Goal: Browse casually

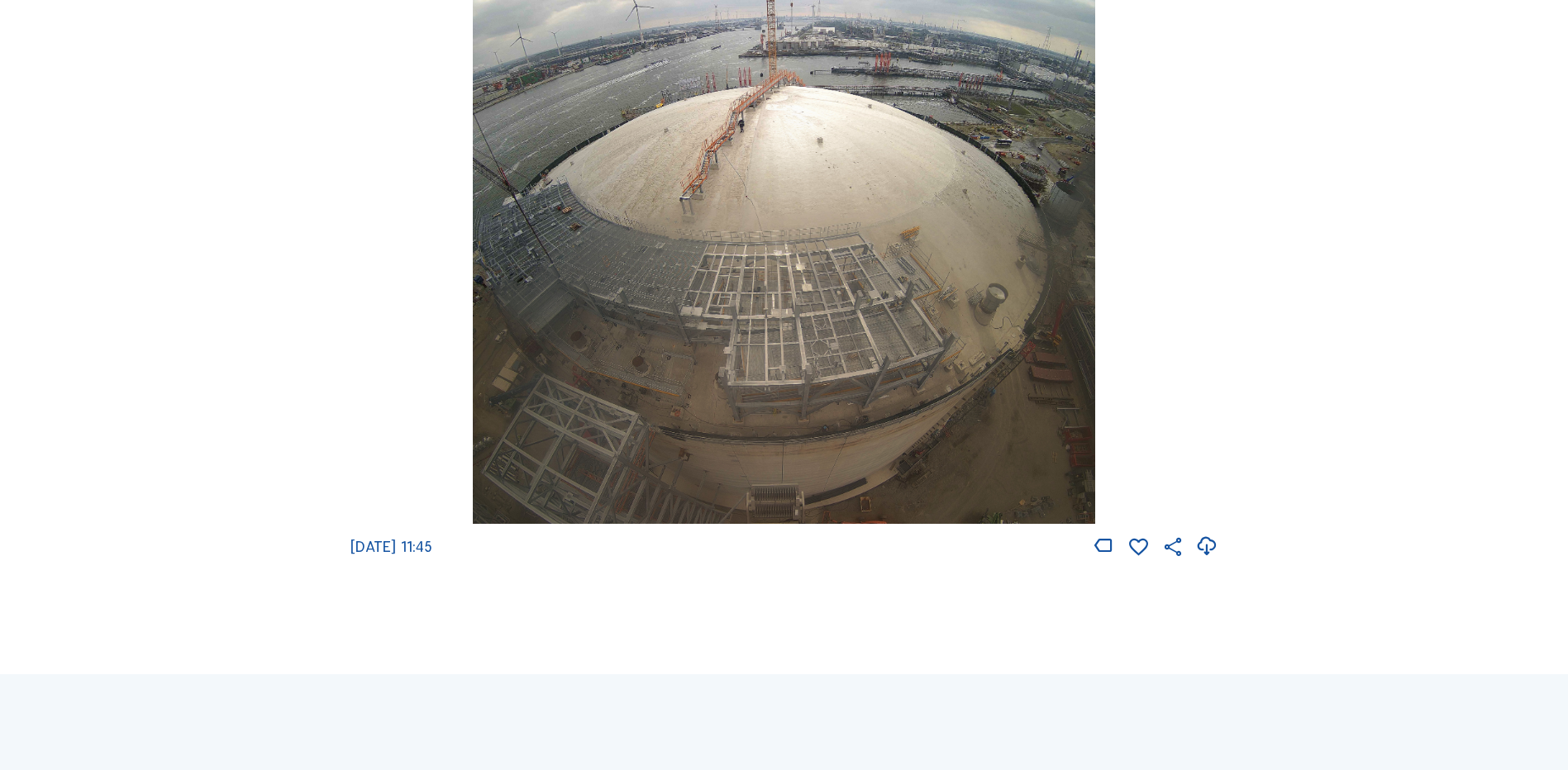
scroll to position [1685, 0]
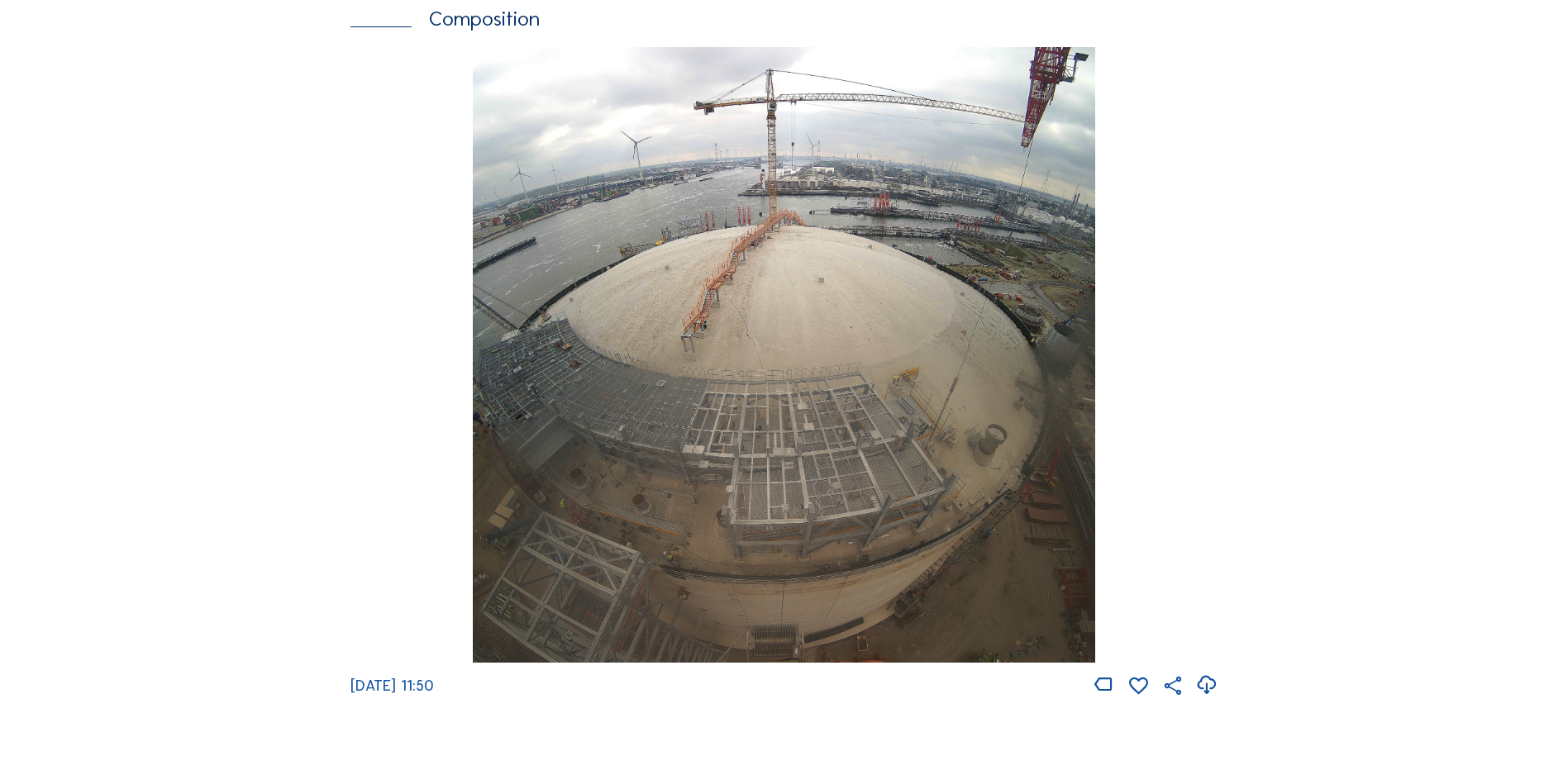
scroll to position [2313, 0]
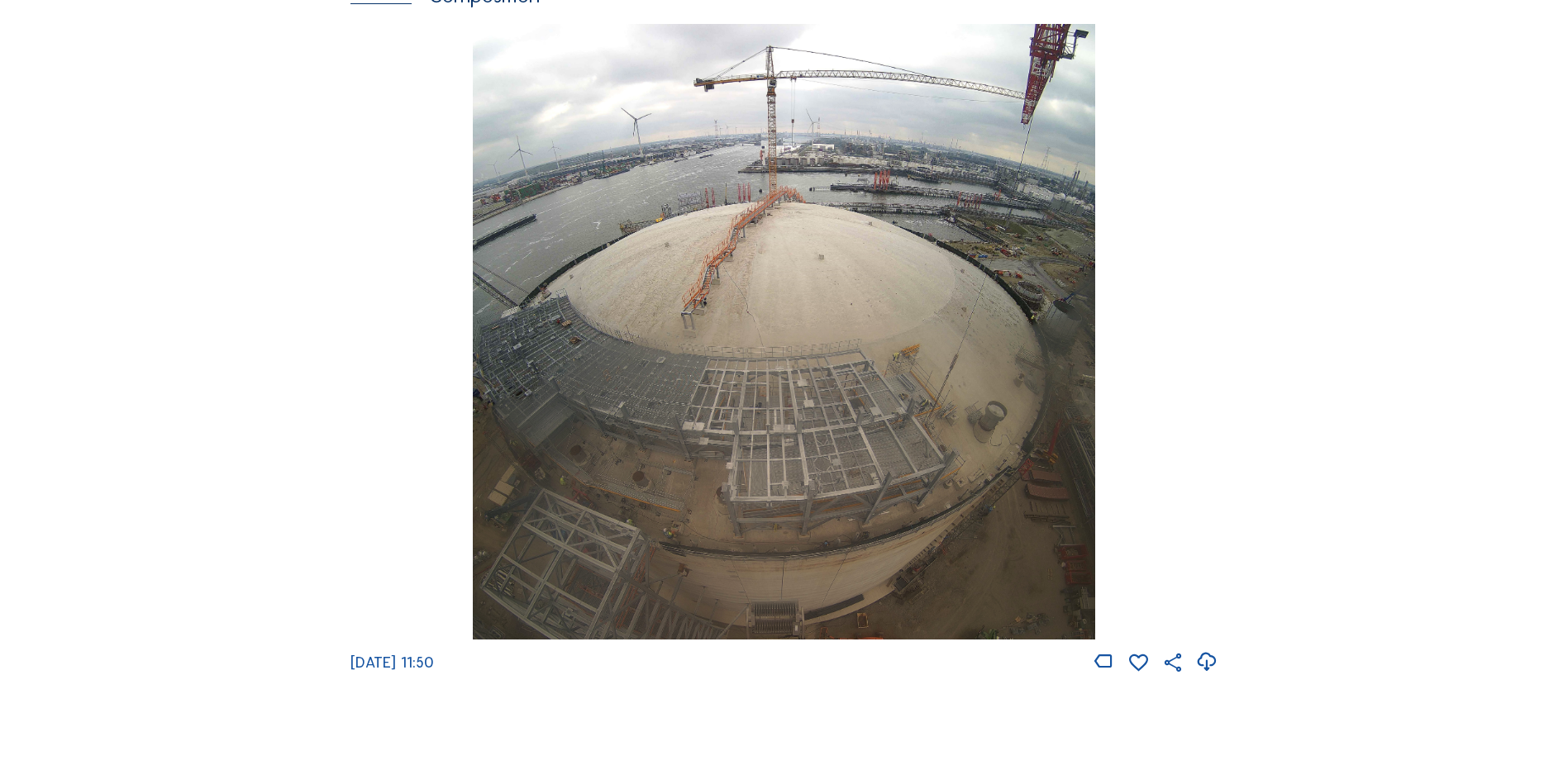
click at [760, 363] on img at bounding box center [784, 331] width 622 height 617
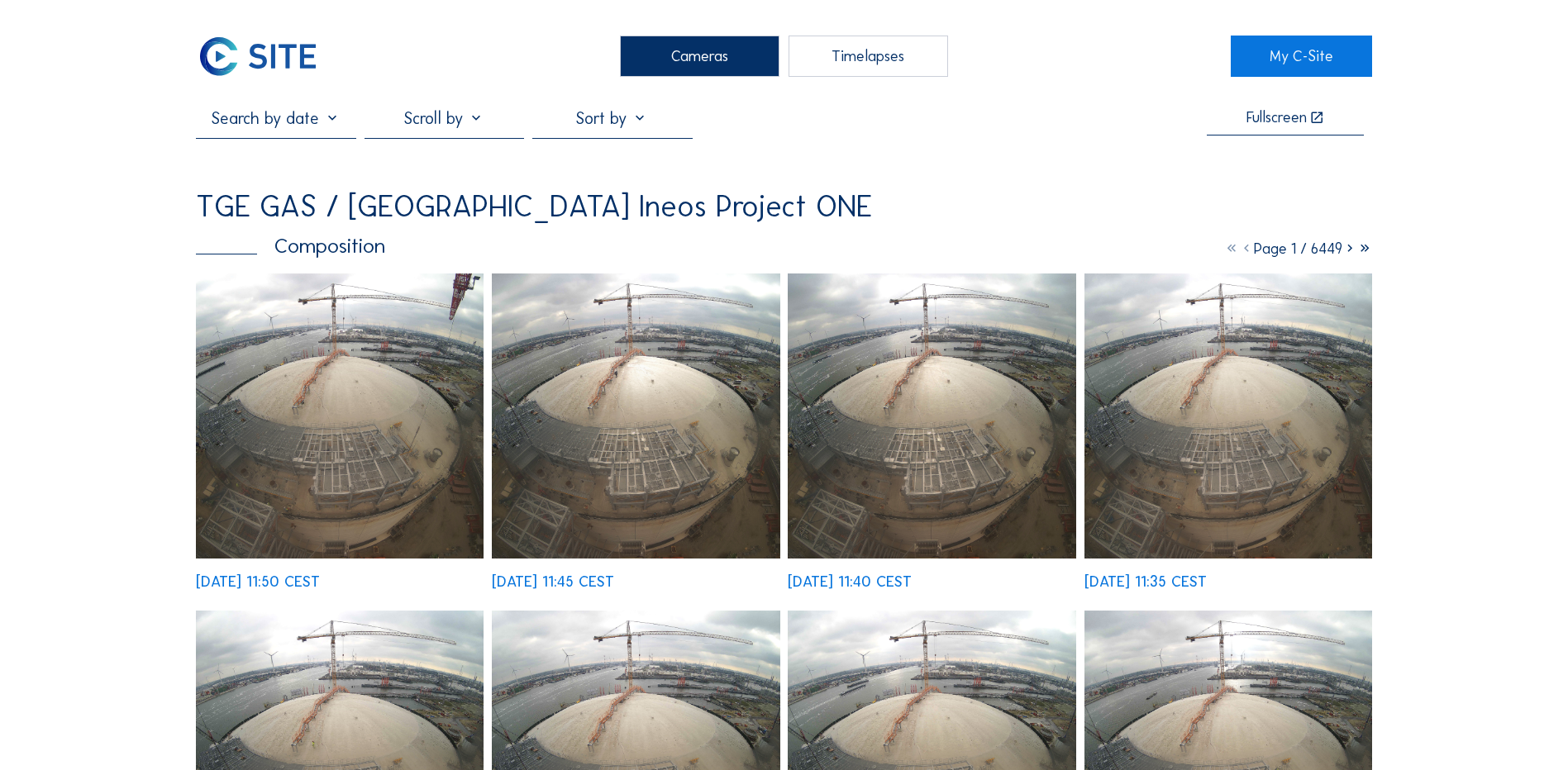
click at [361, 417] on img at bounding box center [339, 415] width 287 height 285
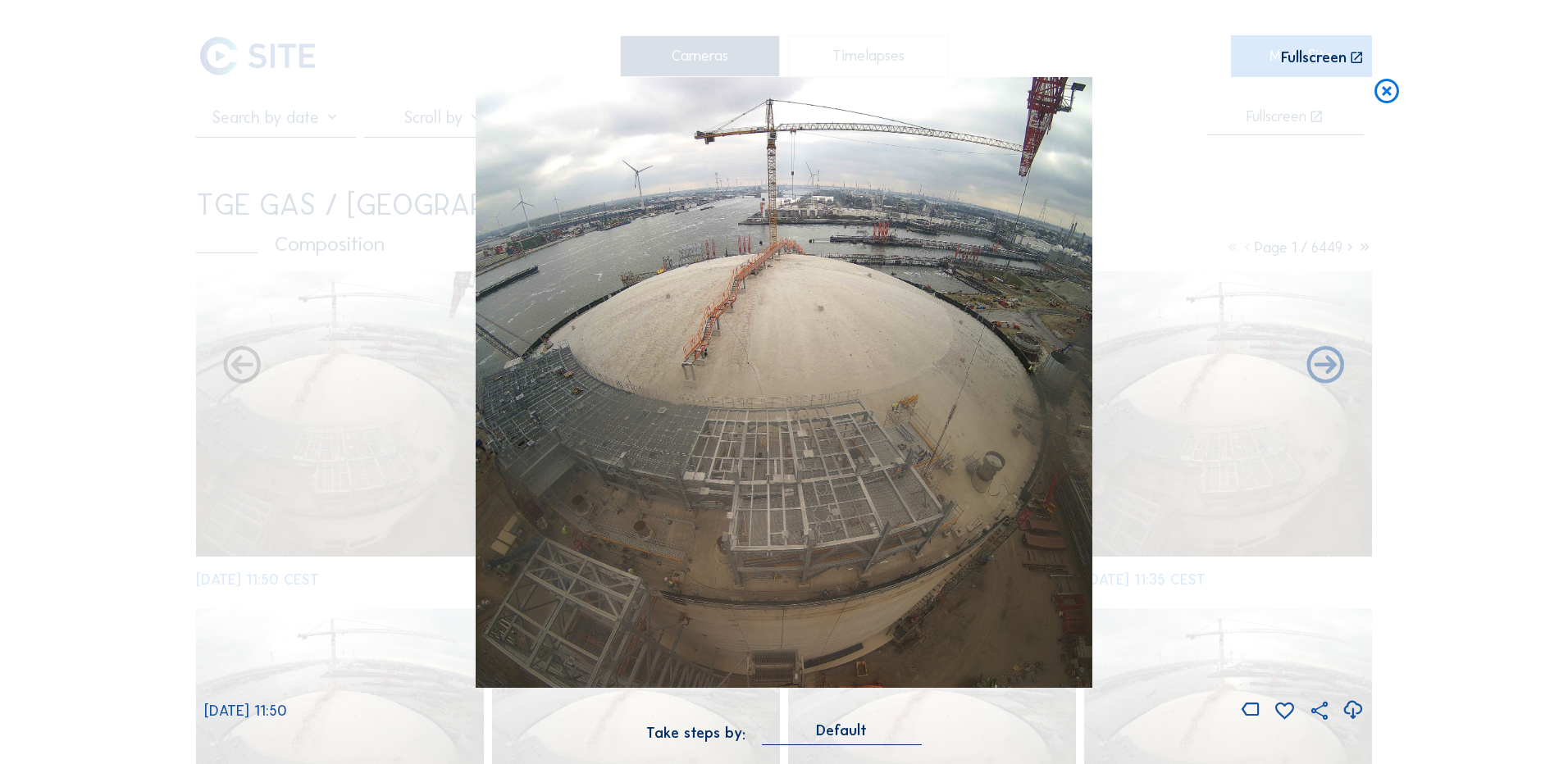
click at [1355, 709] on icon at bounding box center [1353, 710] width 22 height 27
click at [122, 245] on div "Scroll to travel through time | Press 'Alt' Button + Scroll to Zoom | Click and…" at bounding box center [784, 382] width 1568 height 764
click at [1387, 95] on icon at bounding box center [1387, 92] width 30 height 30
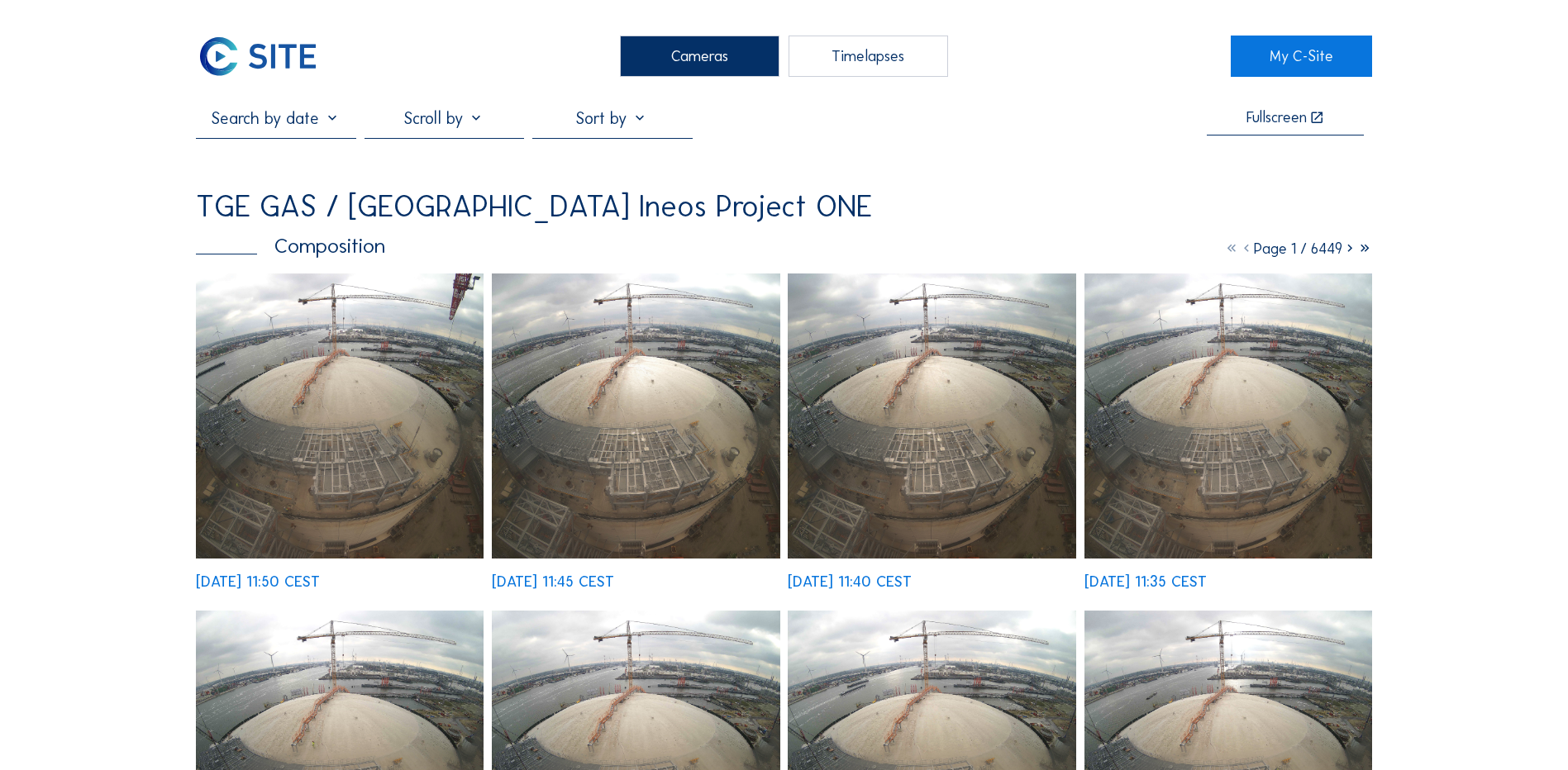
click at [676, 64] on div "Cameras" at bounding box center [699, 56] width 159 height 41
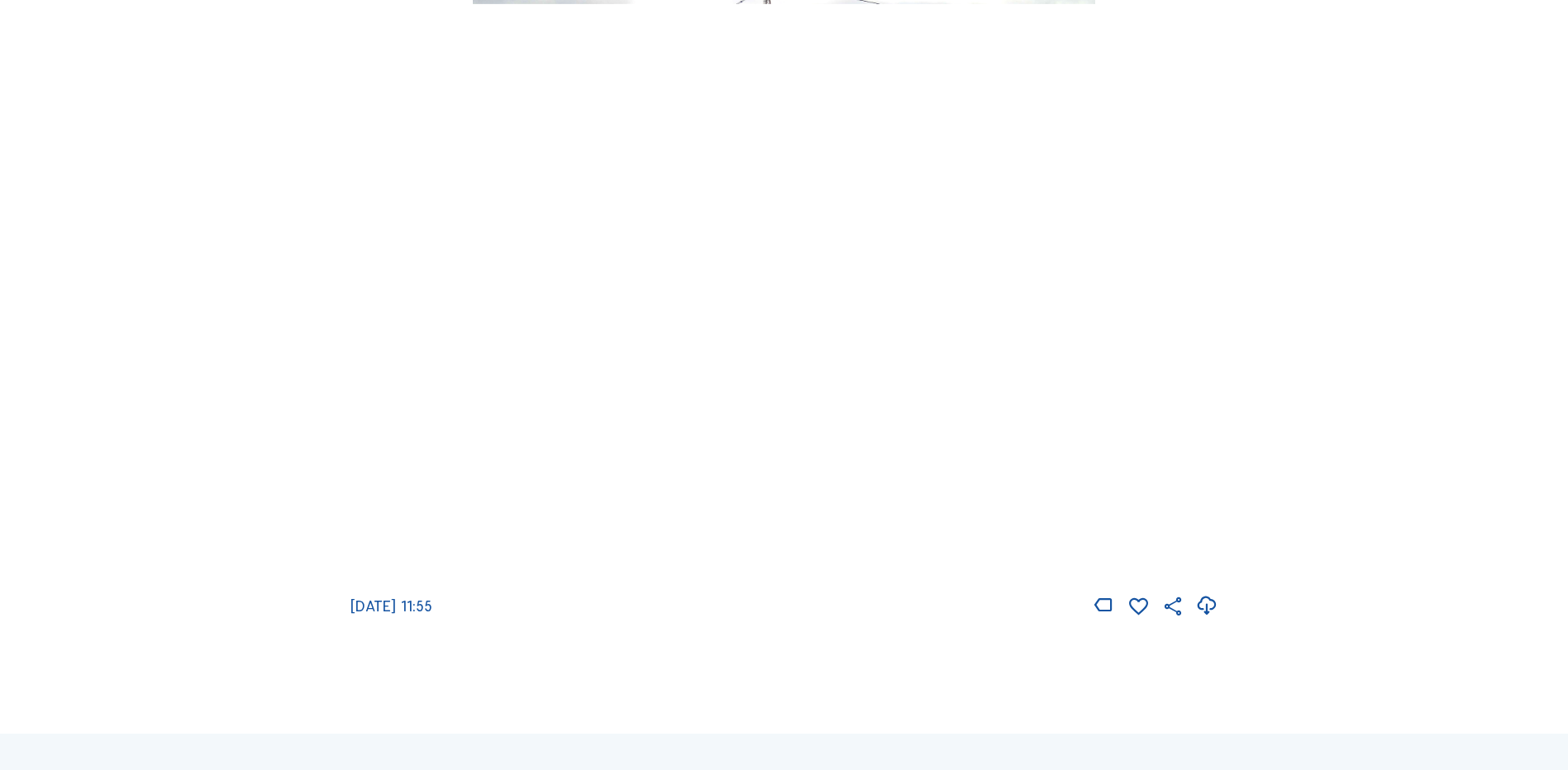
scroll to position [2396, 0]
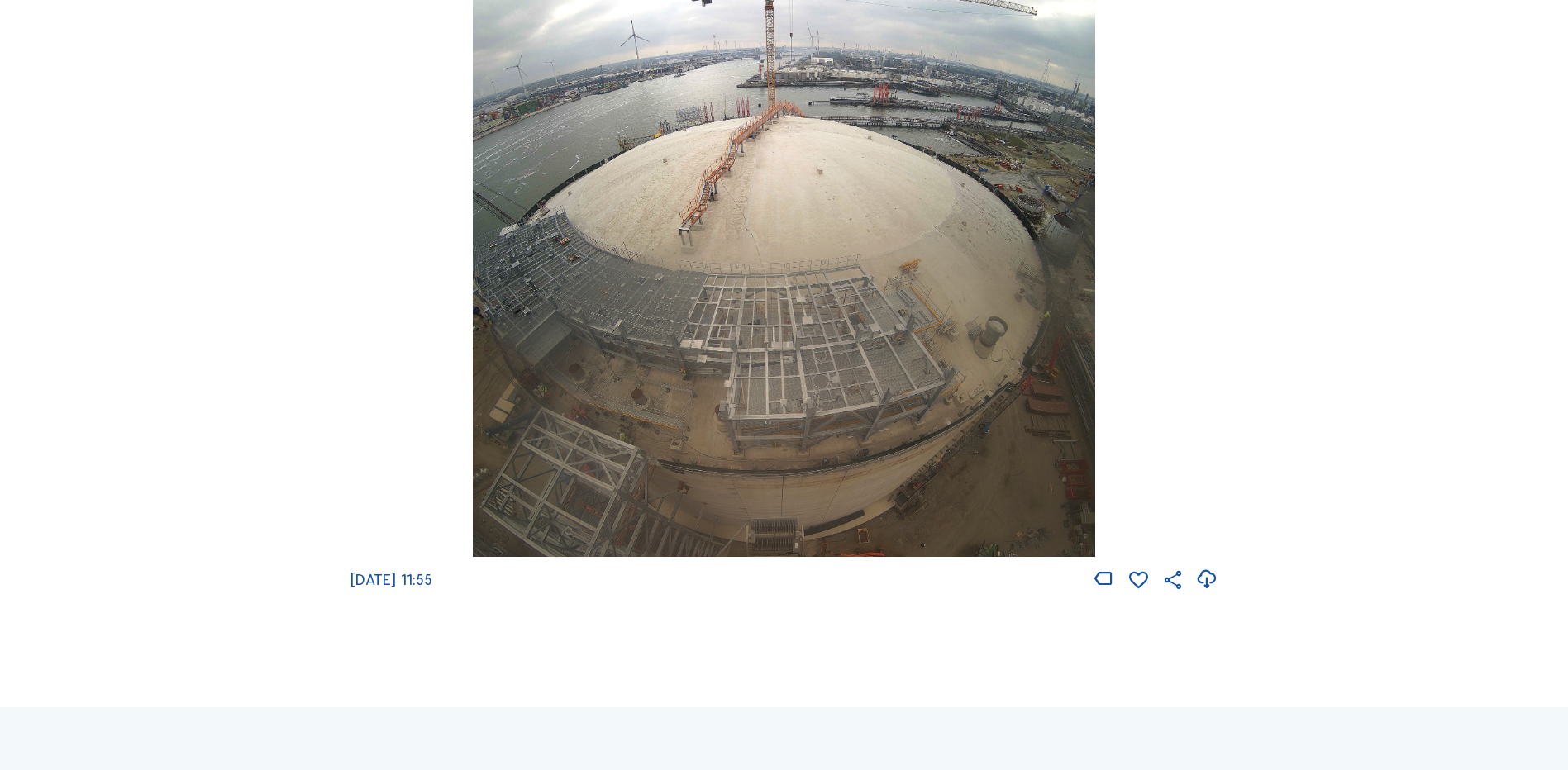
click at [784, 188] on img at bounding box center [784, 249] width 622 height 617
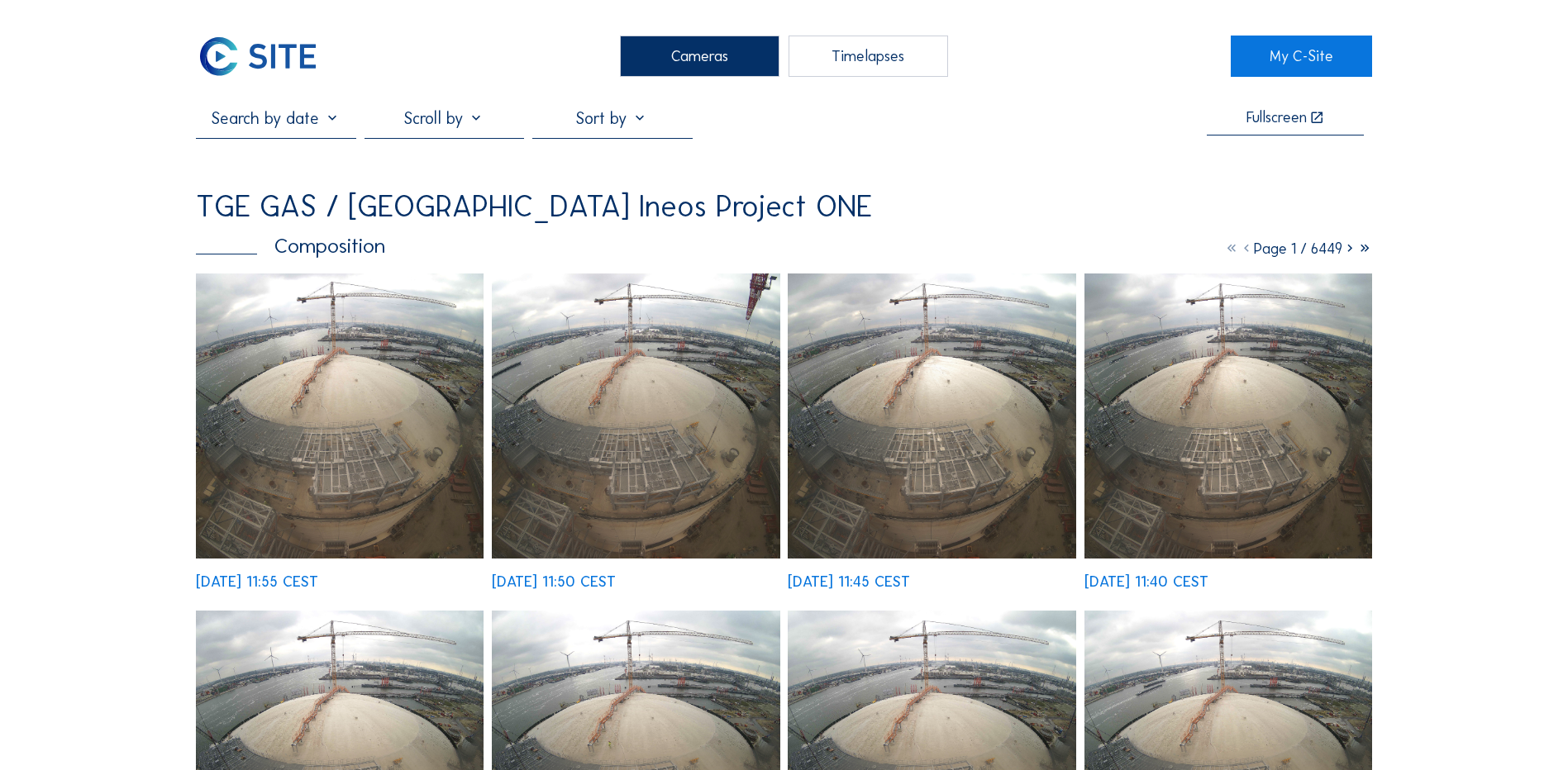
click at [691, 48] on div "Cameras" at bounding box center [699, 56] width 159 height 41
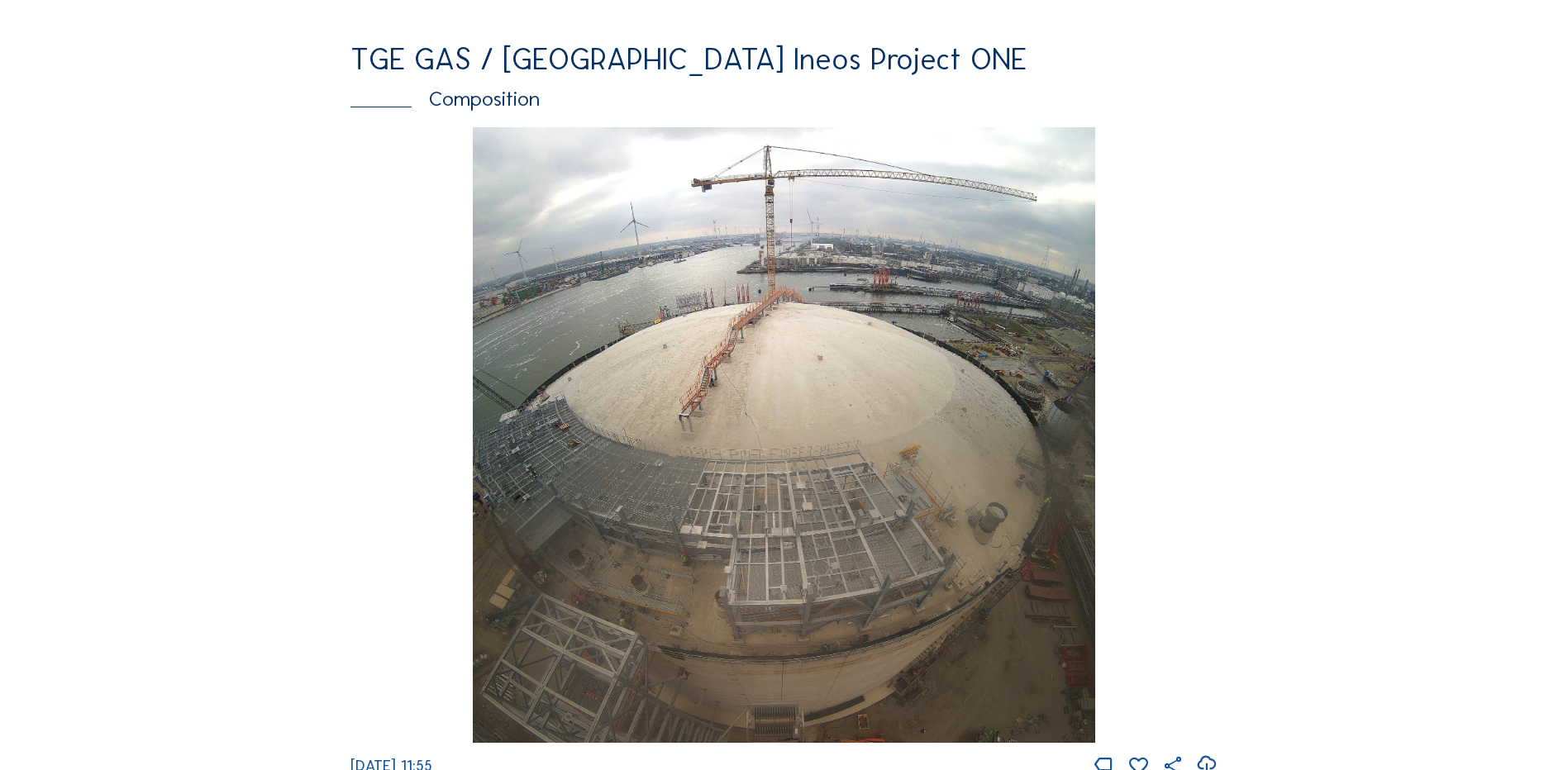
scroll to position [2230, 0]
